Goal: Information Seeking & Learning: Learn about a topic

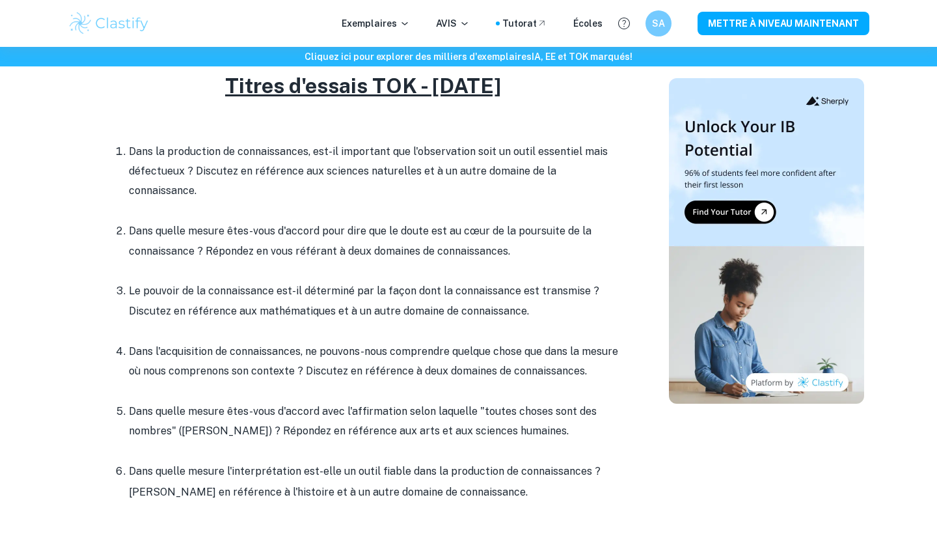
scroll to position [558, 0]
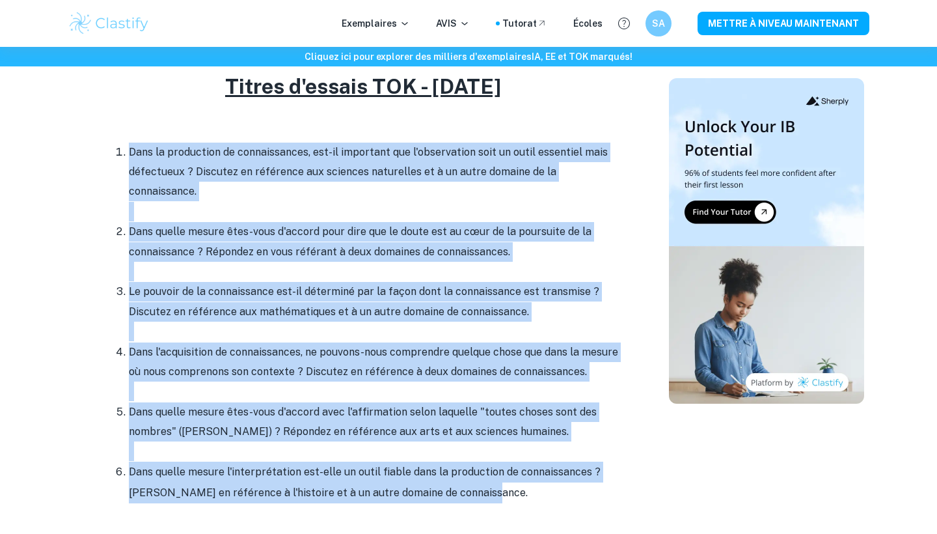
drag, startPoint x: 506, startPoint y: 472, endPoint x: 130, endPoint y: 135, distance: 504.6
copy div "Lore ip dolorsitam co adipiscingeli, sed-do eiusmodte inc u'laboreetdol magn al…"
click at [340, 342] on p "Dans l'acquisition de connaissances, ne pouvons-nous comprendre quelque chose q…" at bounding box center [376, 362] width 495 height 40
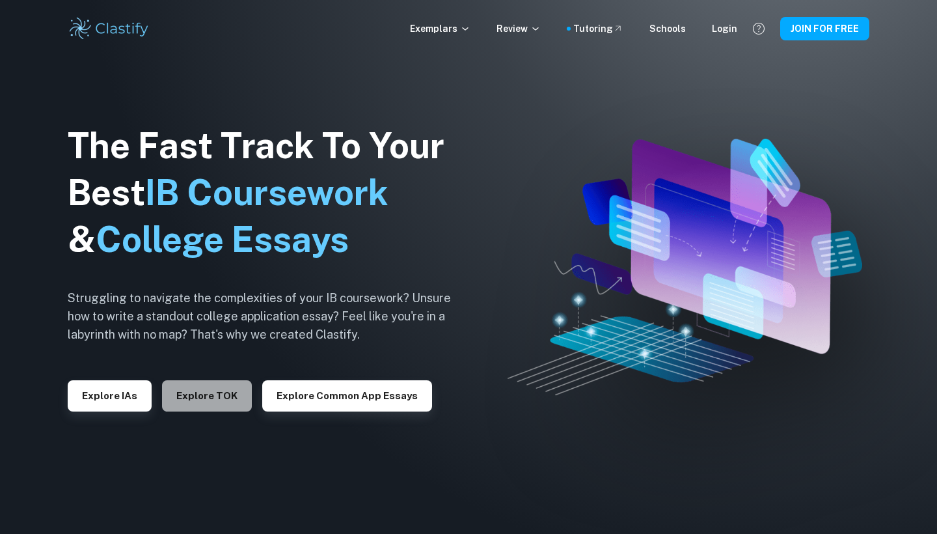
click at [223, 385] on button "Explore TOK" at bounding box center [207, 395] width 90 height 31
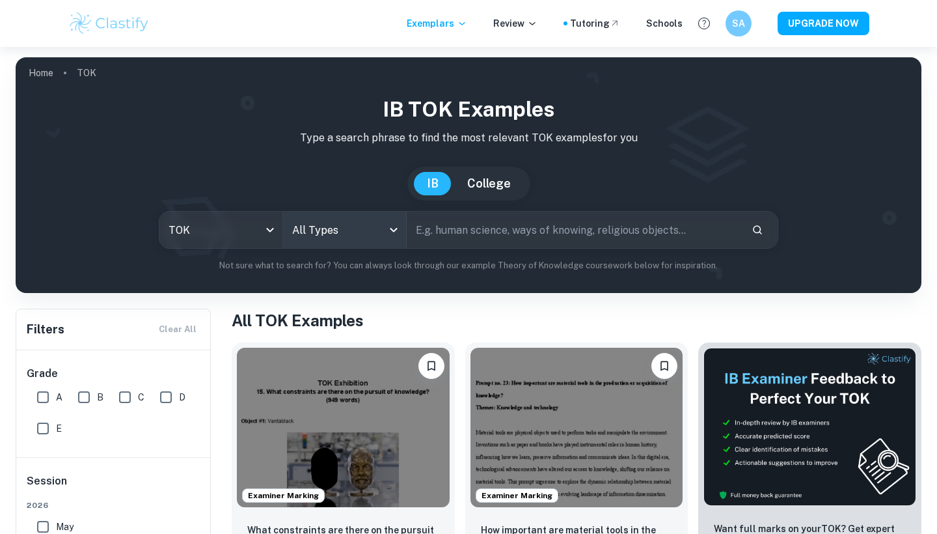
scroll to position [78, 0]
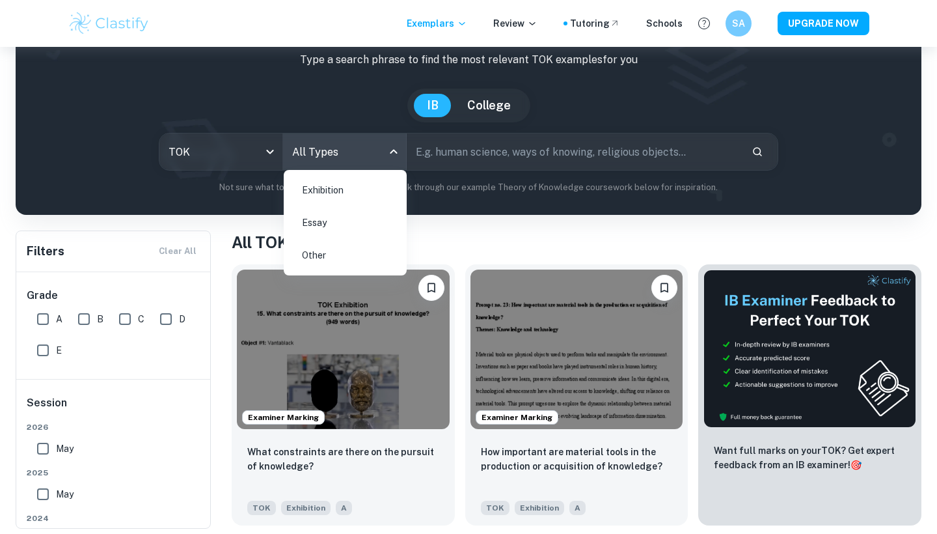
click at [369, 147] on body "We value your privacy We use cookies to enhance your browsing experience, serve…" at bounding box center [468, 236] width 937 height 534
click at [357, 222] on li "Essay" at bounding box center [345, 223] width 113 height 30
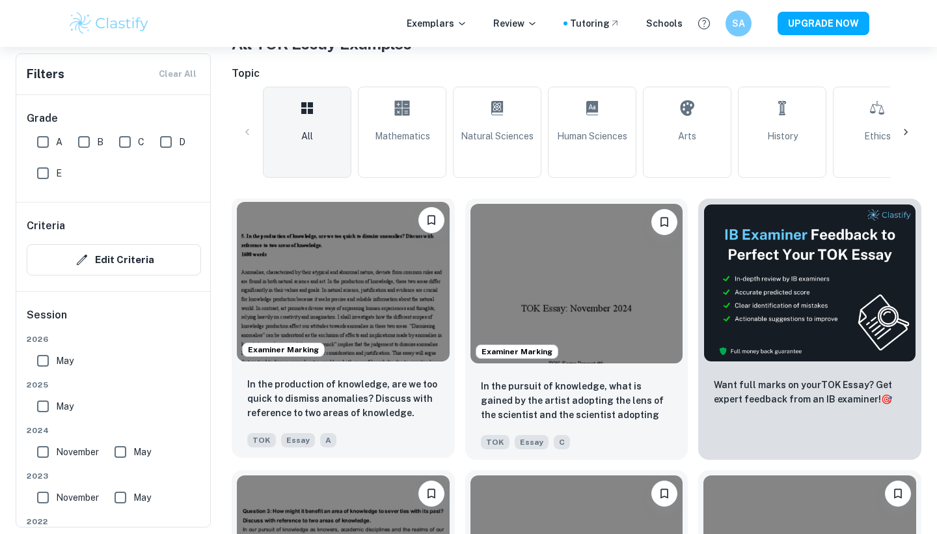
scroll to position [284, 0]
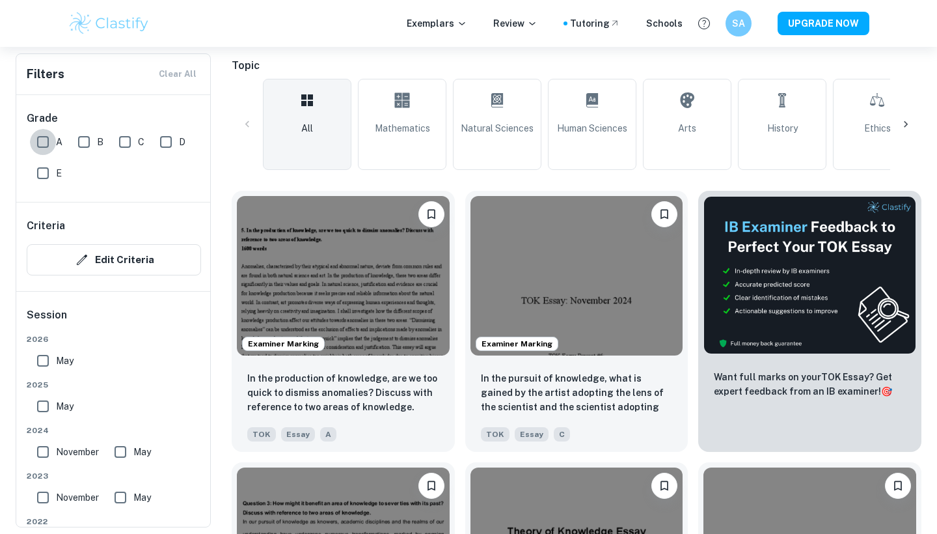
click at [46, 148] on input "A" at bounding box center [43, 142] width 26 height 26
checkbox input "true"
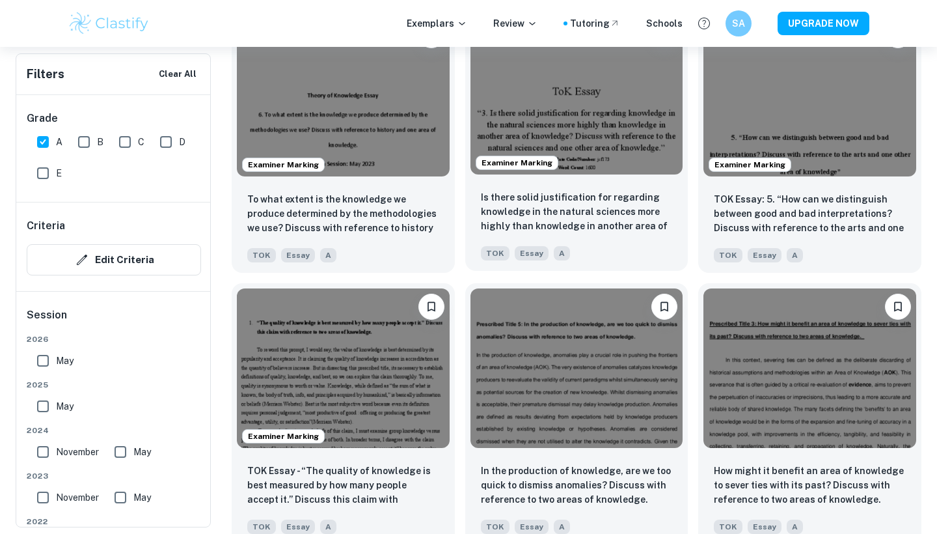
scroll to position [2665, 0]
click at [42, 368] on input "May" at bounding box center [43, 361] width 26 height 26
checkbox input "true"
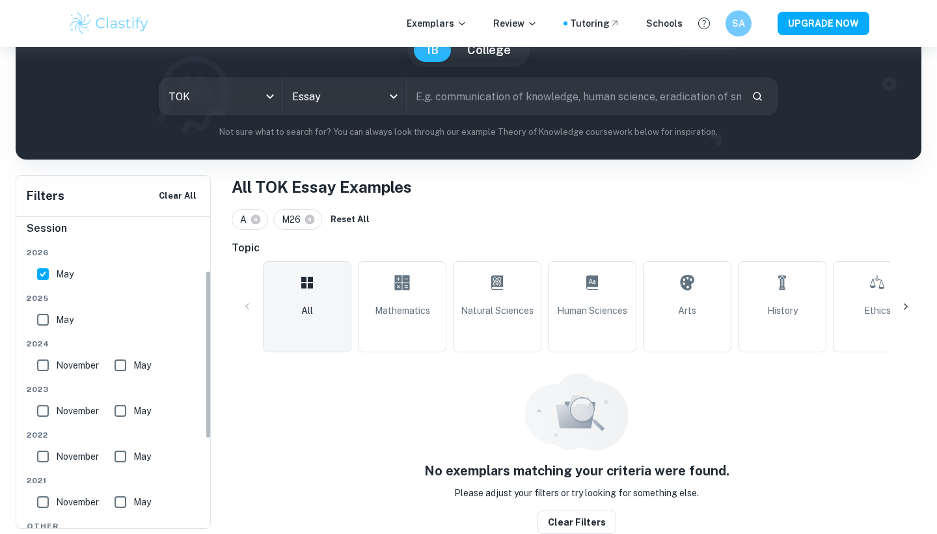
scroll to position [258, 0]
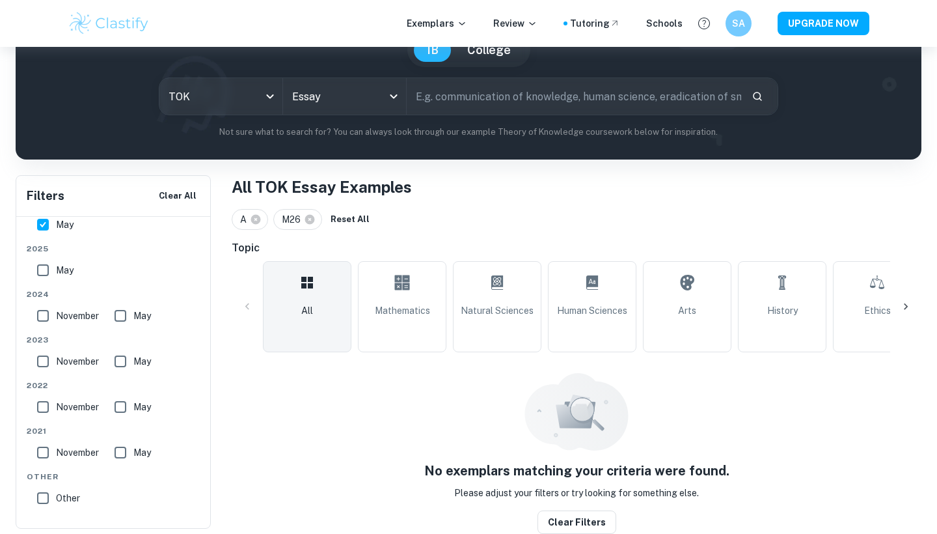
click at [42, 267] on input "May" at bounding box center [43, 270] width 26 height 26
checkbox input "true"
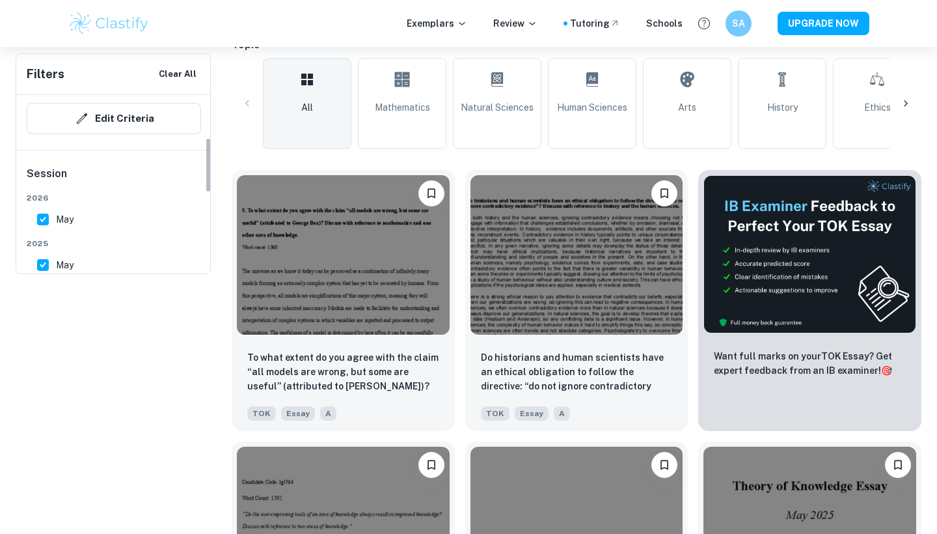
scroll to position [136, 0]
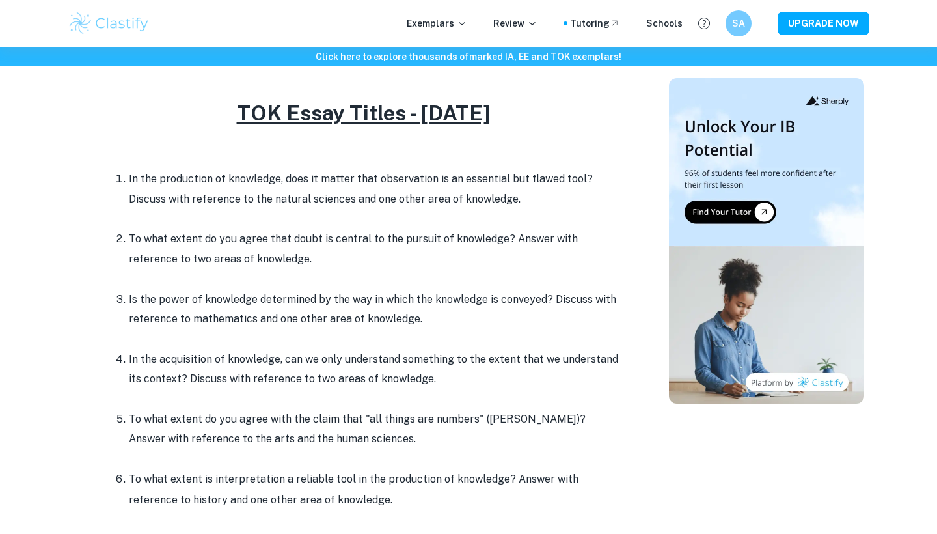
scroll to position [510, 0]
